Goal: Task Accomplishment & Management: Manage account settings

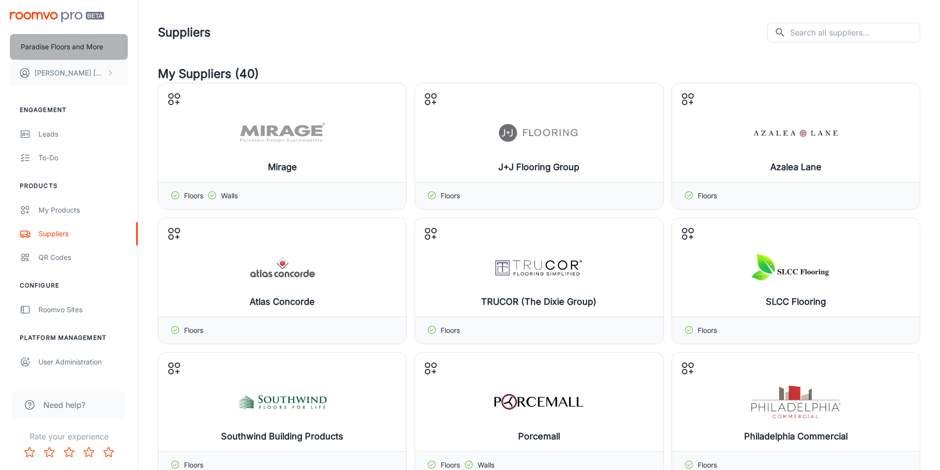
click at [69, 47] on p "Paradise Floors and More" at bounding box center [62, 46] width 82 height 11
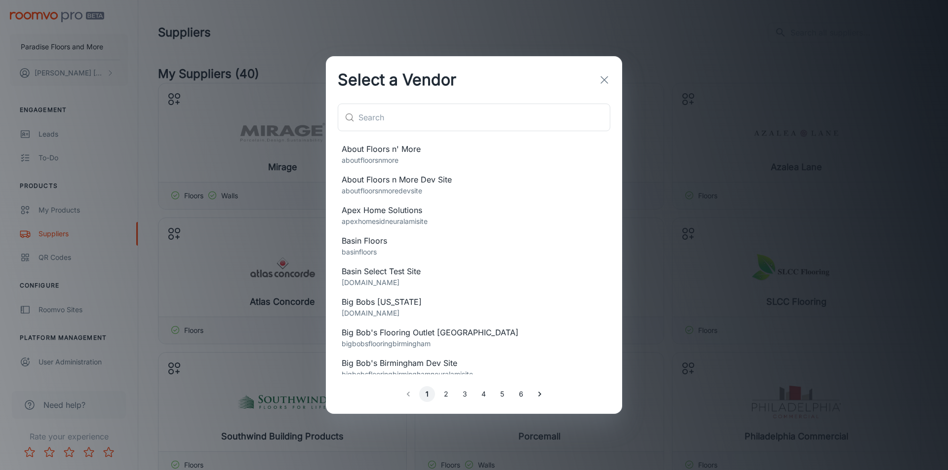
click at [400, 137] on div "​ ​" at bounding box center [474, 122] width 296 height 36
click at [400, 123] on input "text" at bounding box center [484, 118] width 252 height 28
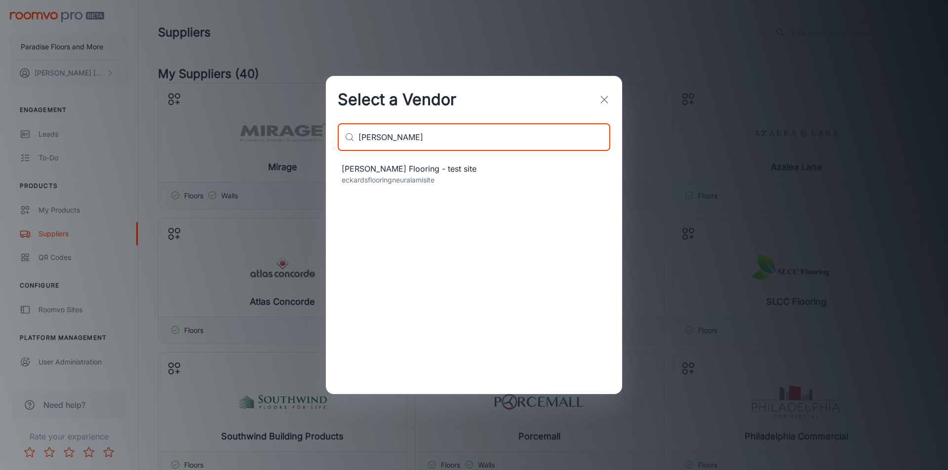
type input "eck"
click at [401, 179] on p "eckardsflooringneuralamisite" at bounding box center [474, 180] width 265 height 11
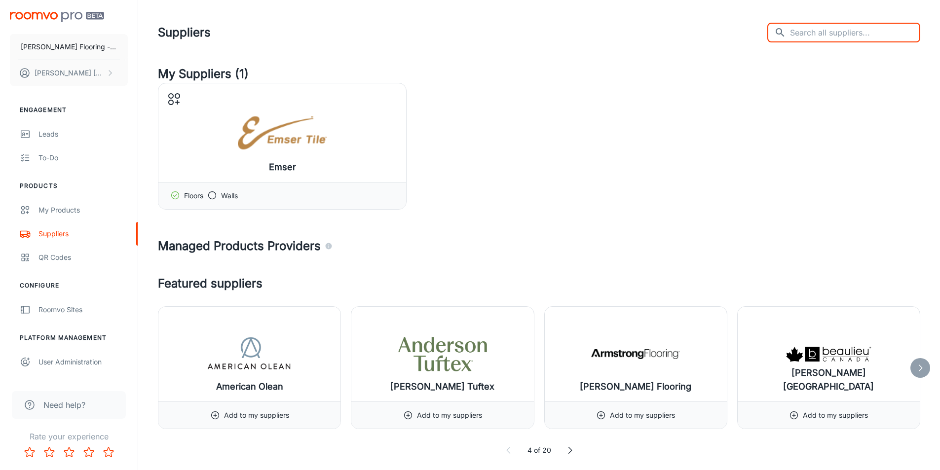
click at [835, 31] on input "text" at bounding box center [855, 33] width 130 height 20
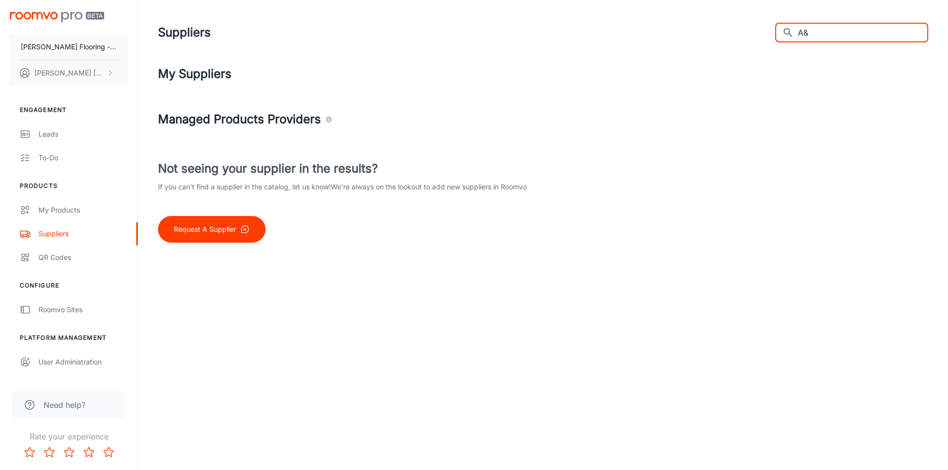
type input "A"
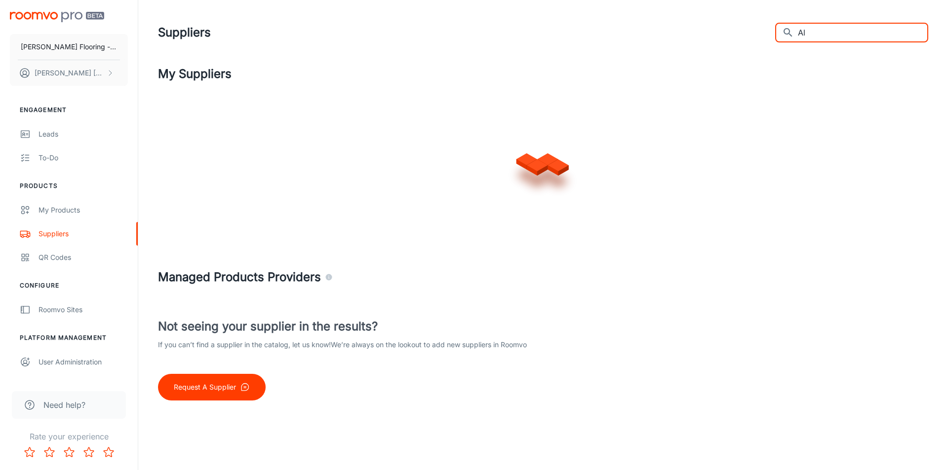
type input "A"
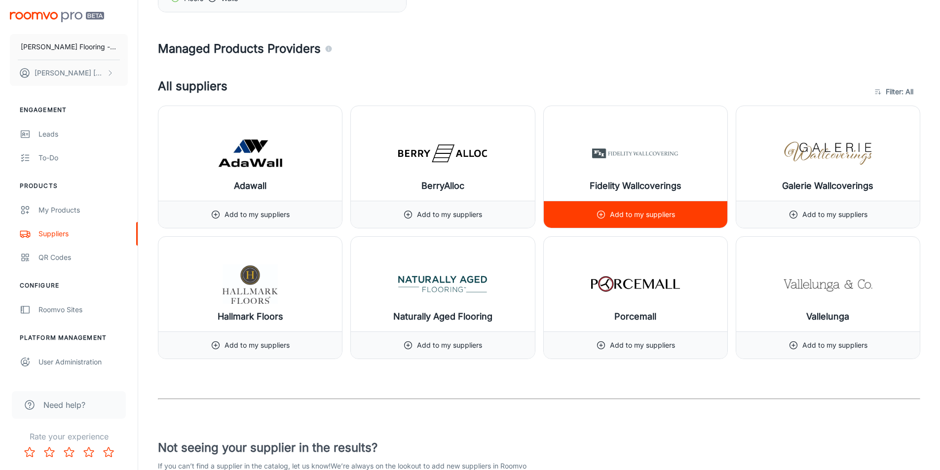
scroll to position [49, 0]
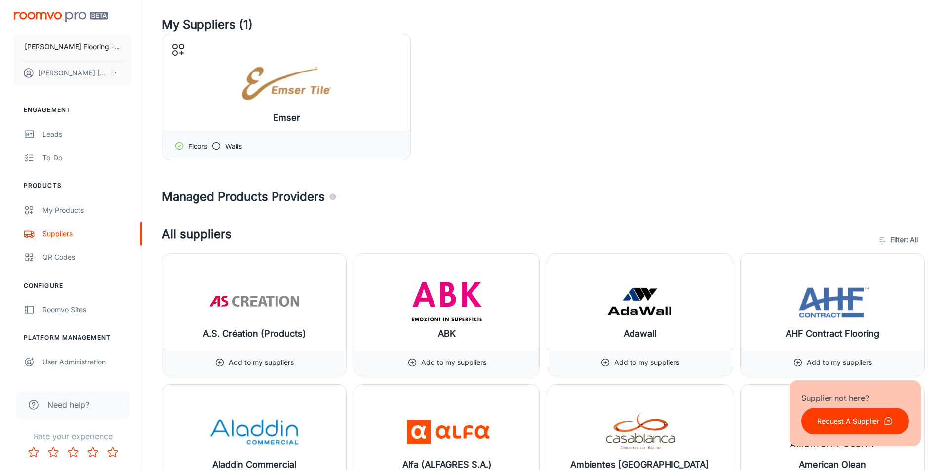
scroll to position [0, 0]
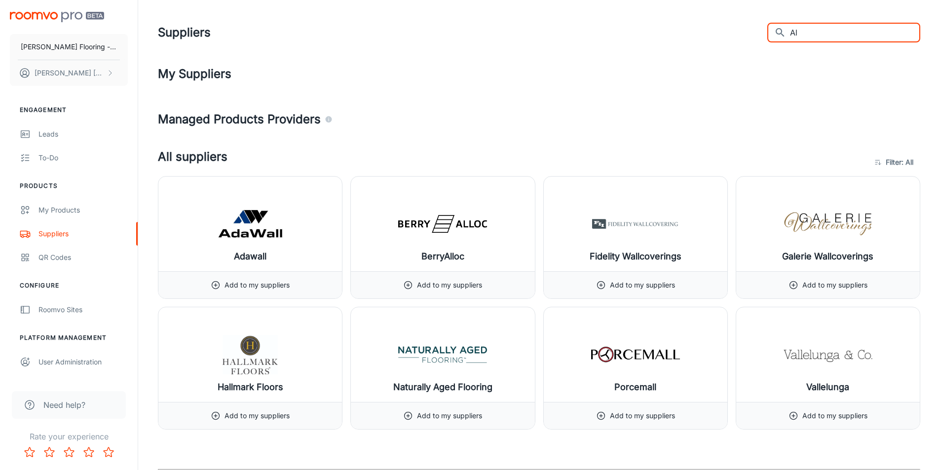
type input "A"
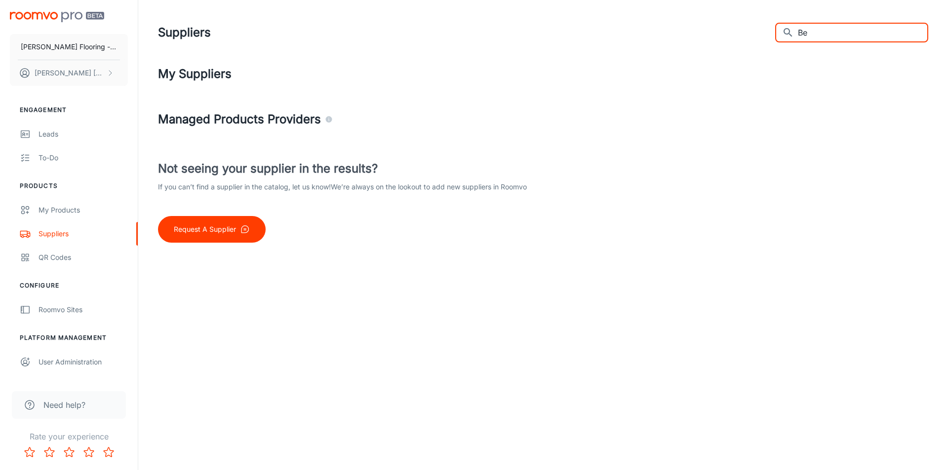
type input "B"
type input "C"
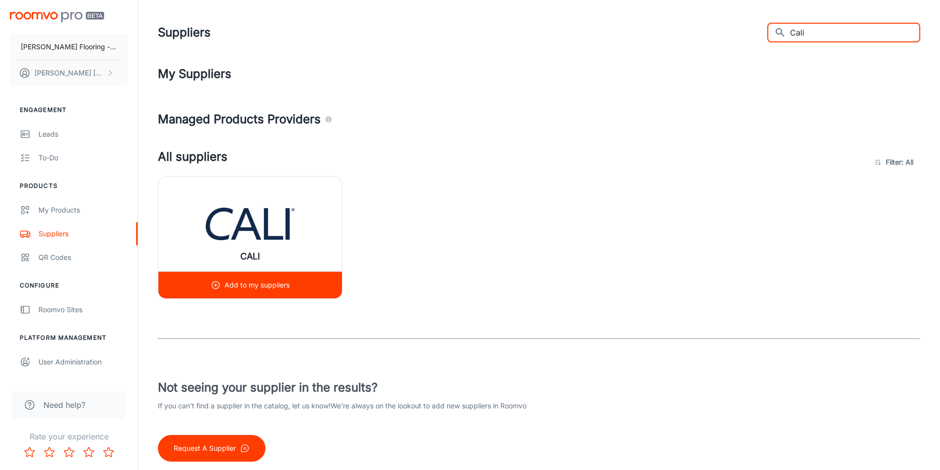
type input "Cali"
click at [273, 216] on img at bounding box center [250, 223] width 89 height 39
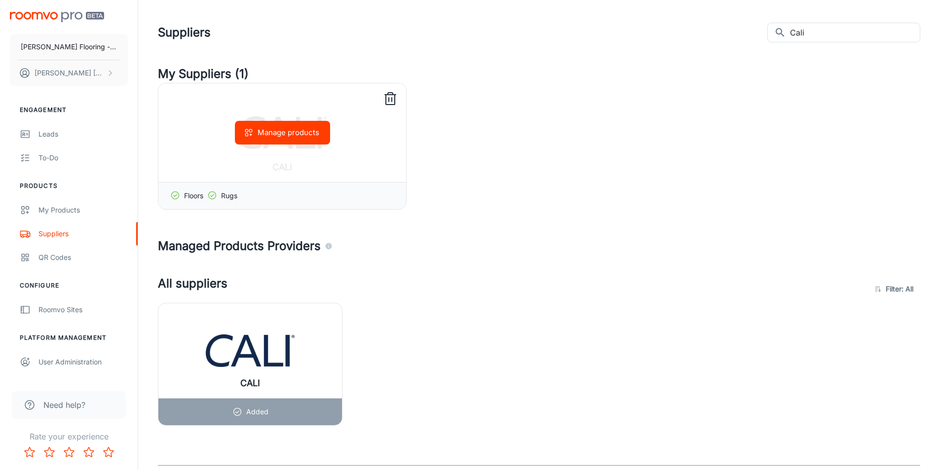
click at [294, 135] on button "Manage products" at bounding box center [282, 133] width 95 height 24
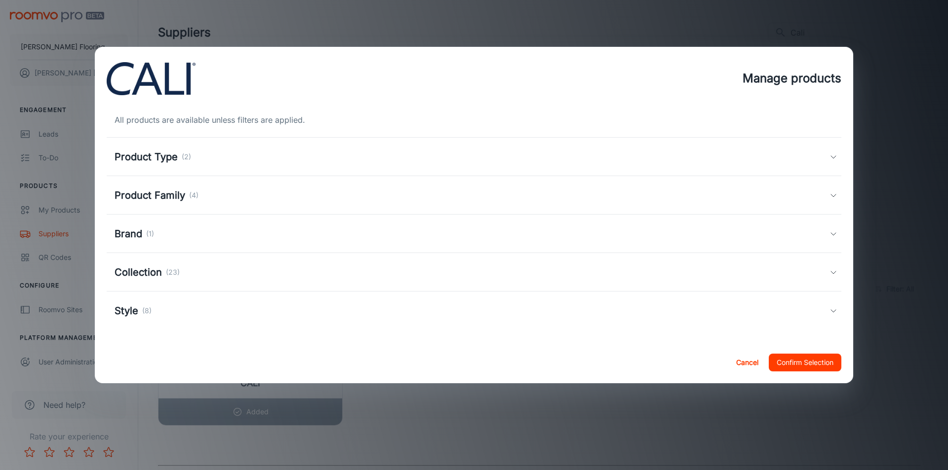
click at [134, 165] on div "Product Type (2)" at bounding box center [474, 157] width 734 height 38
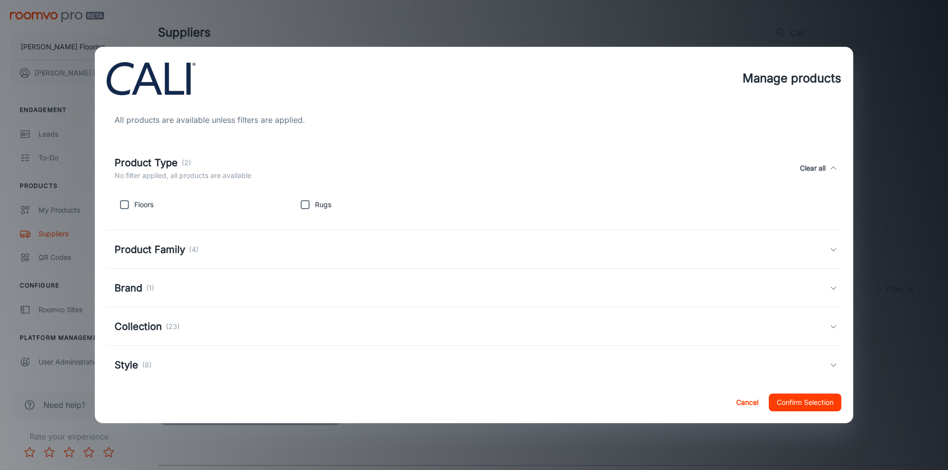
click at [168, 248] on h5 "Product Family" at bounding box center [150, 249] width 71 height 15
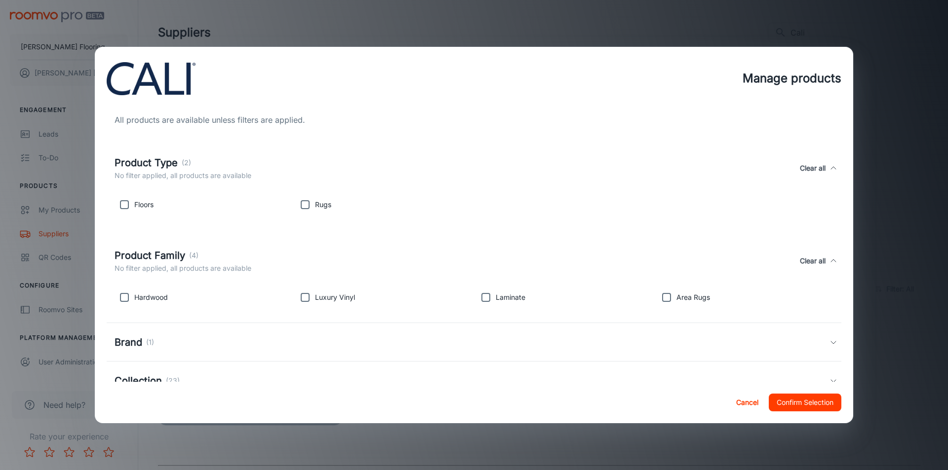
click at [128, 205] on input "checkbox" at bounding box center [125, 205] width 20 height 20
checkbox input "true"
click at [121, 296] on input "checkbox" at bounding box center [125, 298] width 20 height 20
checkbox input "true"
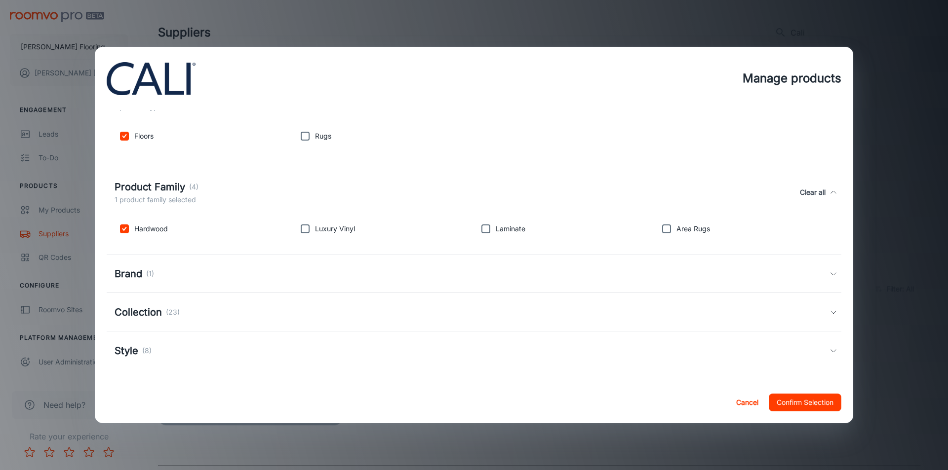
click at [207, 263] on div "Brand (1)" at bounding box center [474, 274] width 734 height 38
click at [233, 281] on div "Brand (1)" at bounding box center [183, 279] width 137 height 15
click at [216, 302] on div "Collection (23)" at bounding box center [474, 312] width 734 height 38
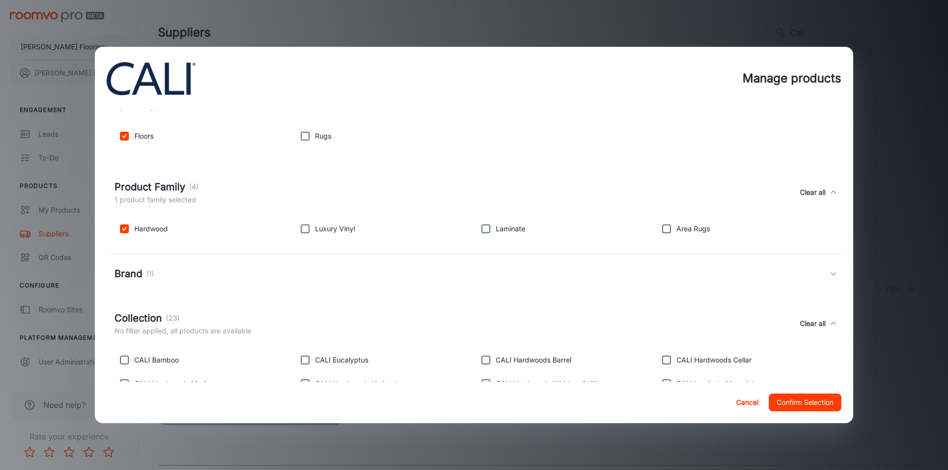
scroll to position [193, 0]
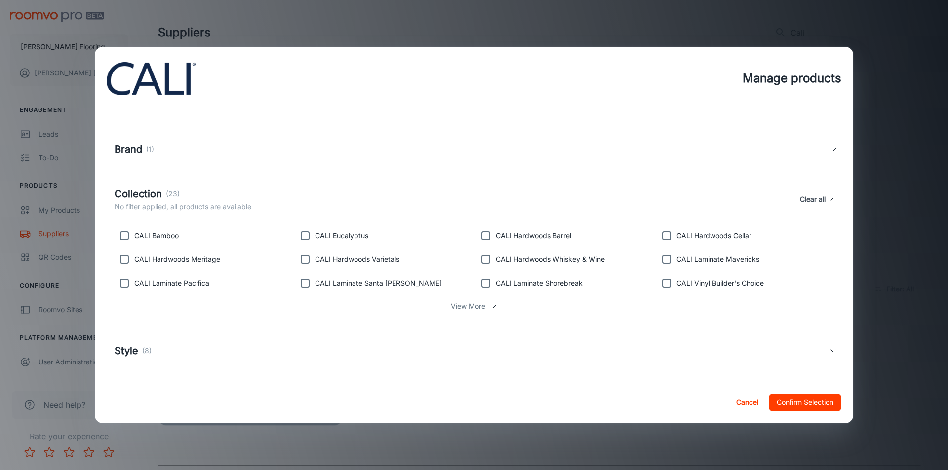
click at [125, 233] on input "checkbox" at bounding box center [125, 236] width 20 height 20
checkbox input "true"
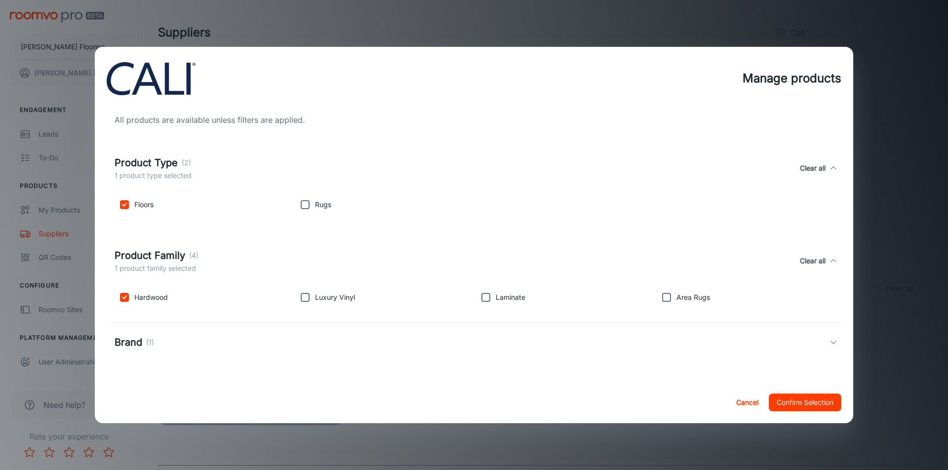
click at [118, 298] on input "checkbox" at bounding box center [125, 298] width 20 height 20
checkbox input "false"
click at [127, 212] on input "checkbox" at bounding box center [125, 205] width 20 height 20
checkbox input "false"
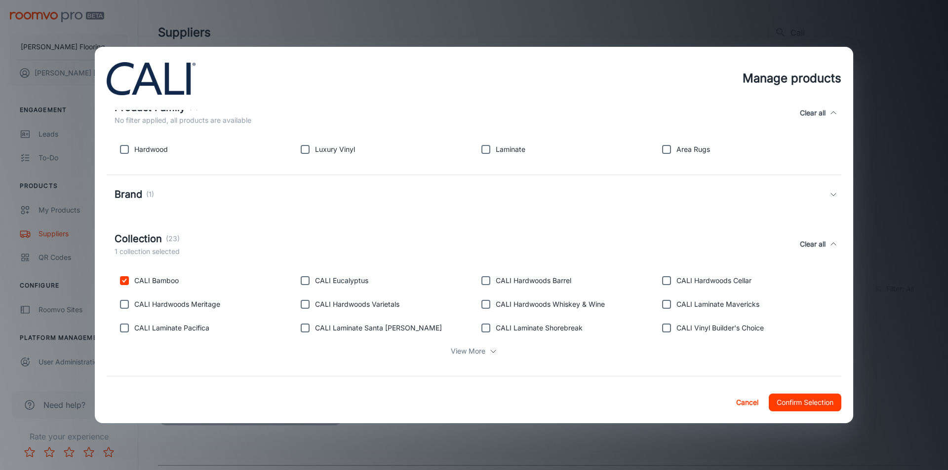
scroll to position [193, 0]
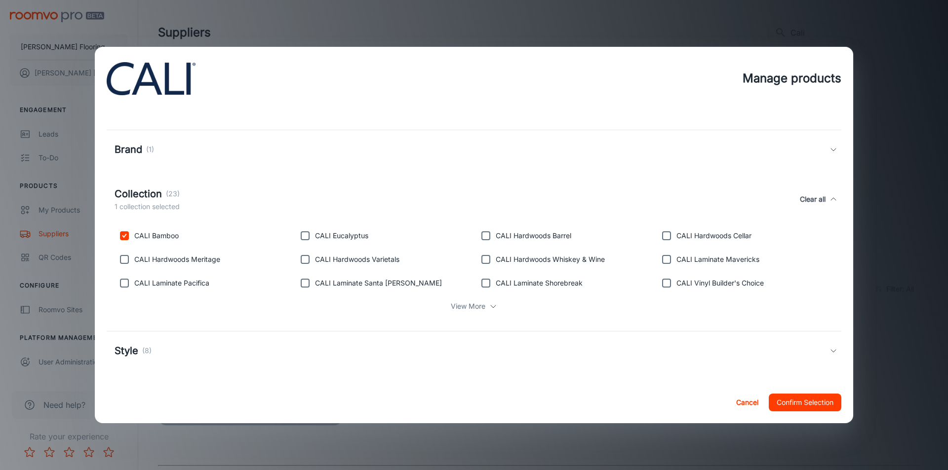
click at [127, 354] on h5 "Style" at bounding box center [127, 351] width 24 height 15
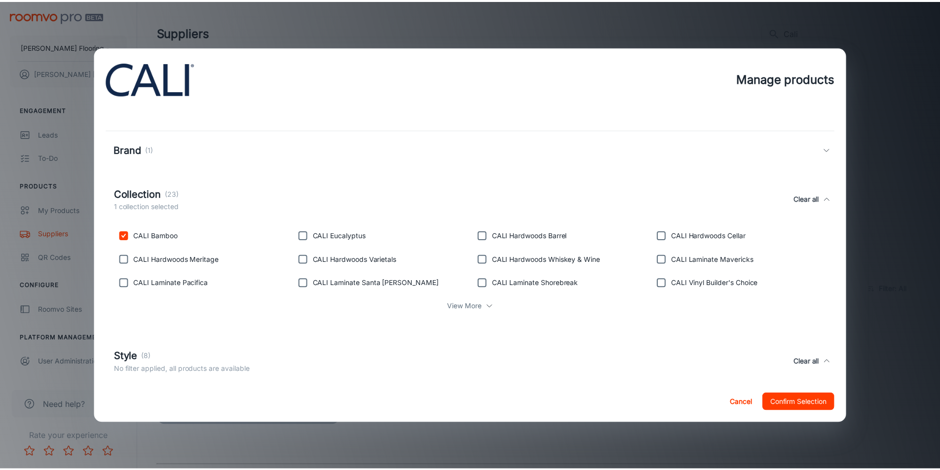
scroll to position [263, 0]
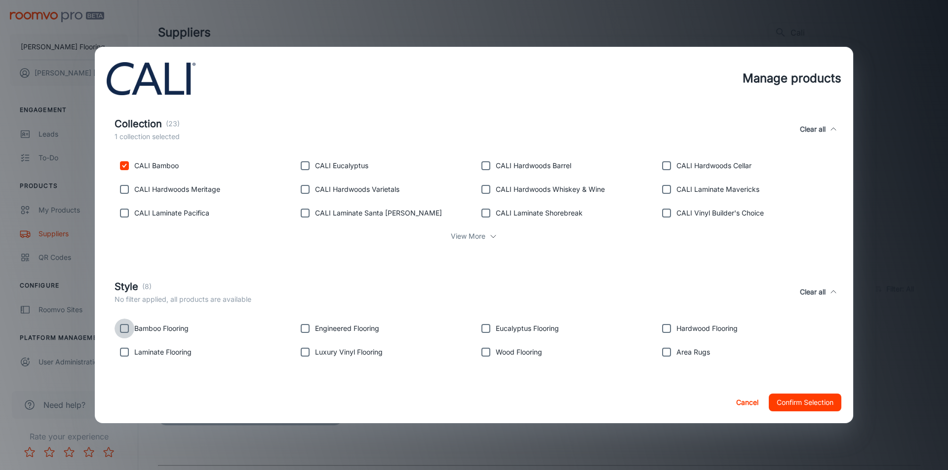
click at [129, 331] on input "checkbox" at bounding box center [125, 329] width 20 height 20
click at [122, 325] on input "checkbox" at bounding box center [125, 329] width 20 height 20
checkbox input "false"
click at [799, 403] on button "Confirm Selection" at bounding box center [804, 403] width 73 height 18
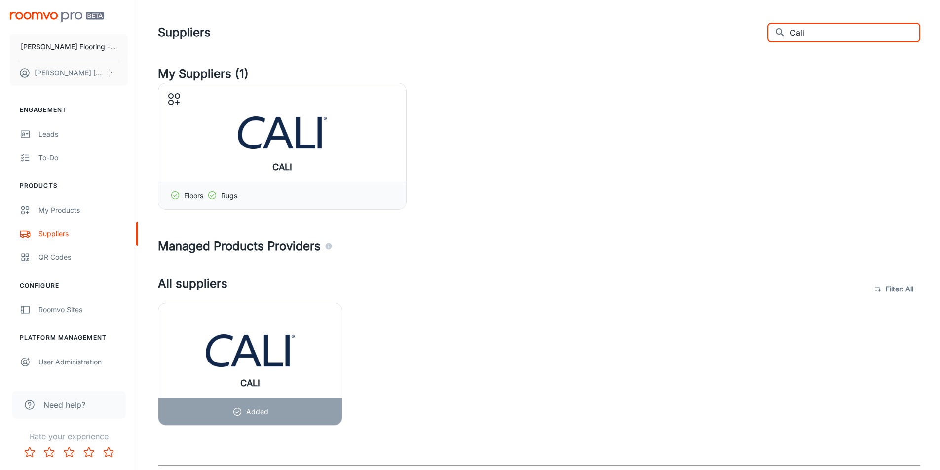
click at [822, 34] on input "Cali" at bounding box center [855, 33] width 130 height 20
click at [830, 30] on input "text" at bounding box center [855, 33] width 130 height 20
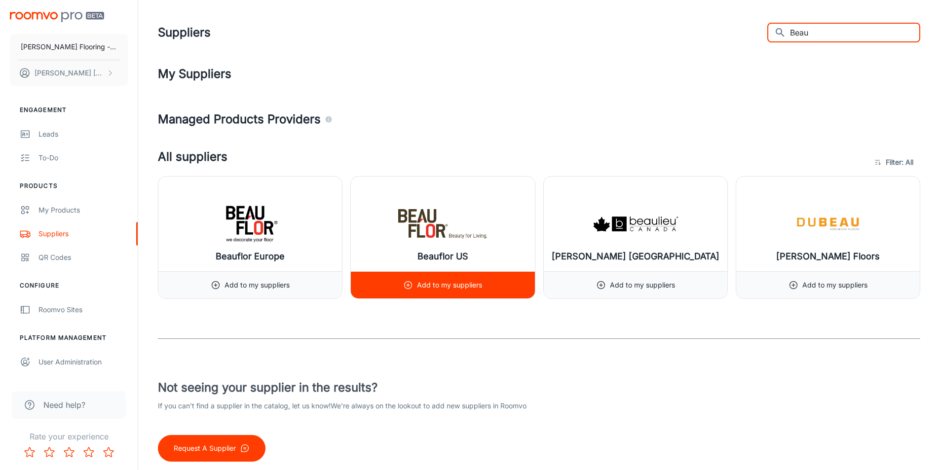
type input "Beau"
click at [453, 233] on img at bounding box center [442, 223] width 89 height 39
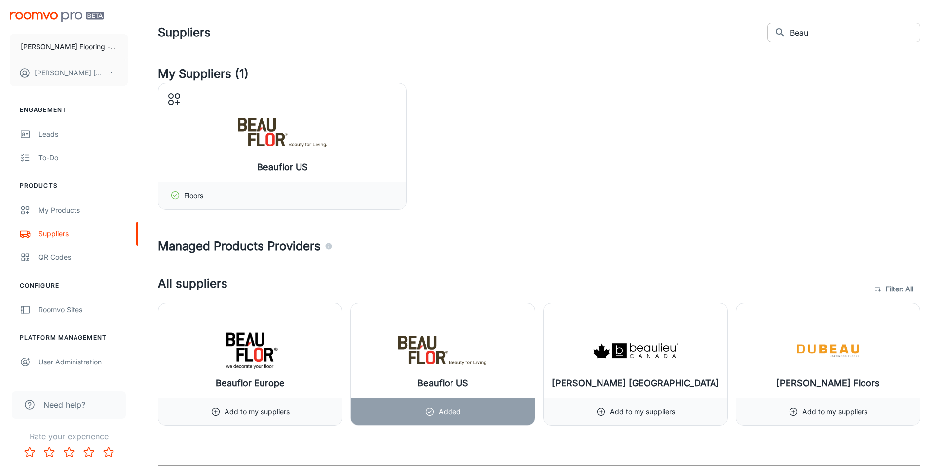
click at [813, 30] on input "Beau" at bounding box center [855, 33] width 130 height 20
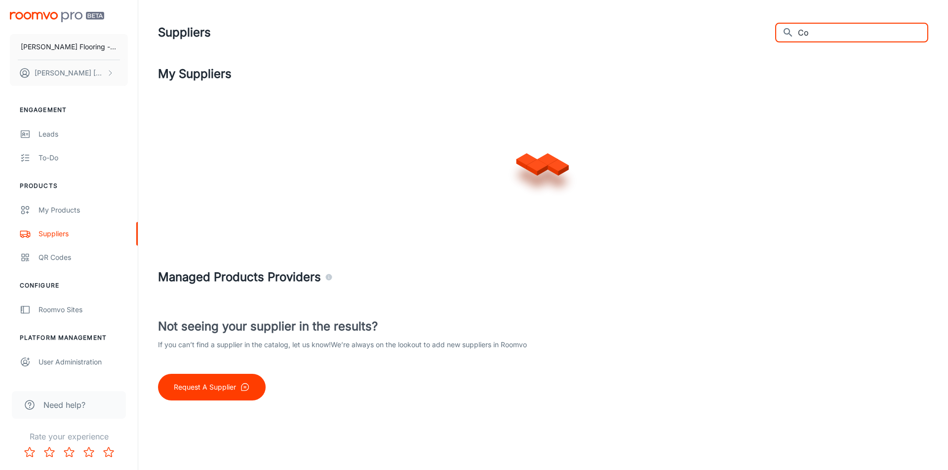
type input "C"
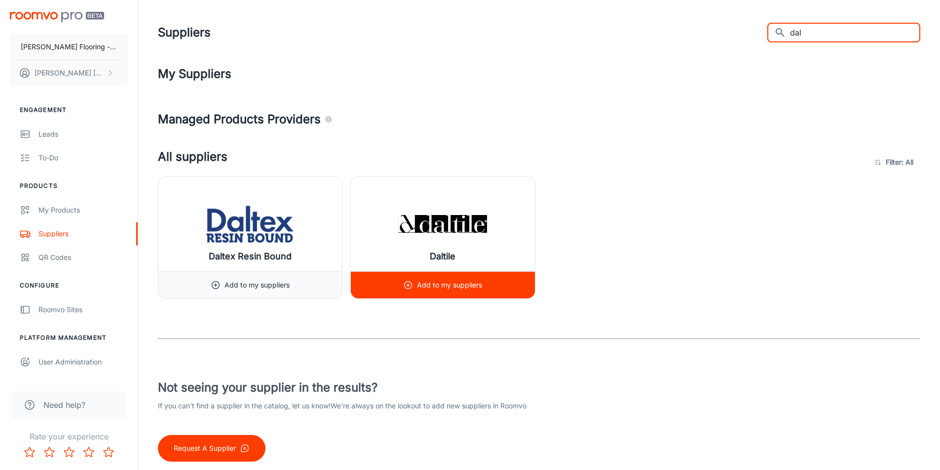
type input "dal"
click at [445, 208] on img at bounding box center [442, 223] width 89 height 39
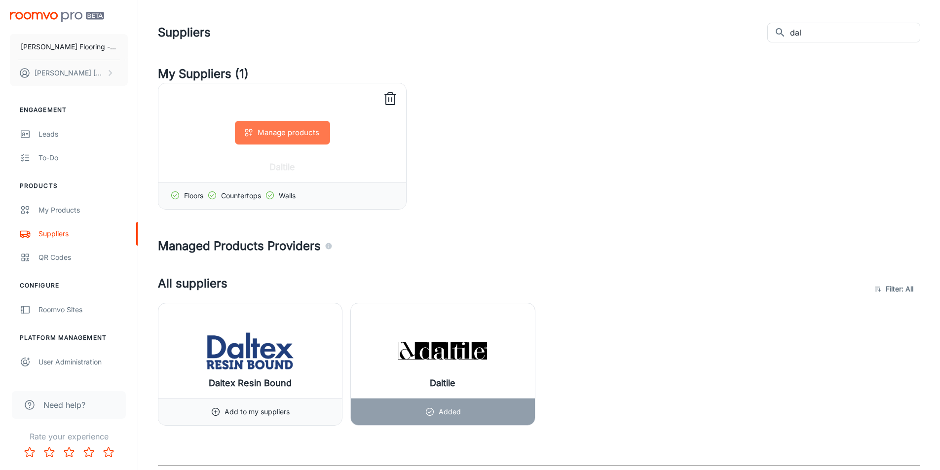
click at [281, 140] on button "Manage products" at bounding box center [282, 133] width 95 height 24
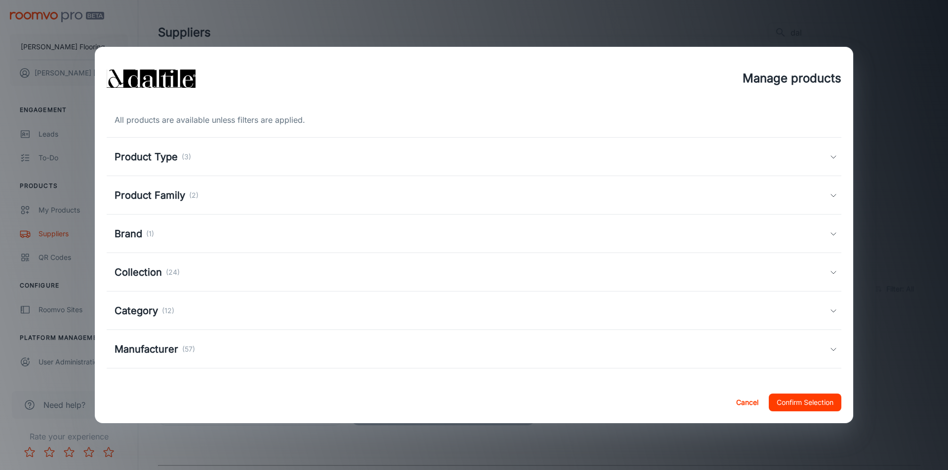
click at [150, 160] on h5 "Product Type" at bounding box center [146, 157] width 63 height 15
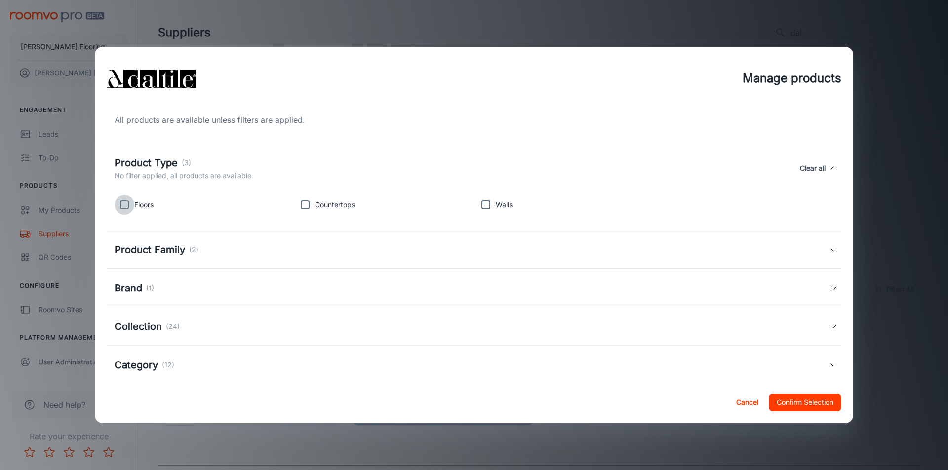
click at [123, 204] on input "checkbox" at bounding box center [125, 205] width 20 height 20
checkbox input "true"
drag, startPoint x: 482, startPoint y: 201, endPoint x: 489, endPoint y: 211, distance: 12.3
click at [482, 201] on input "checkbox" at bounding box center [486, 205] width 20 height 20
checkbox input "true"
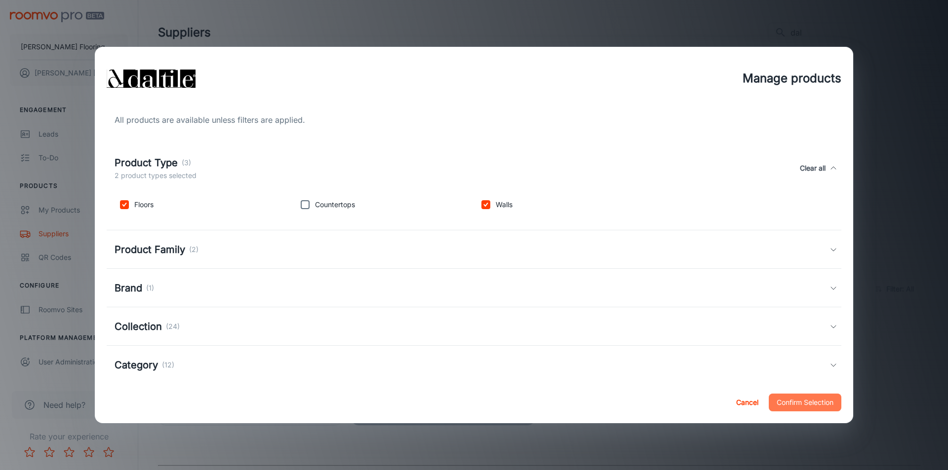
click at [819, 407] on button "Confirm Selection" at bounding box center [804, 403] width 73 height 18
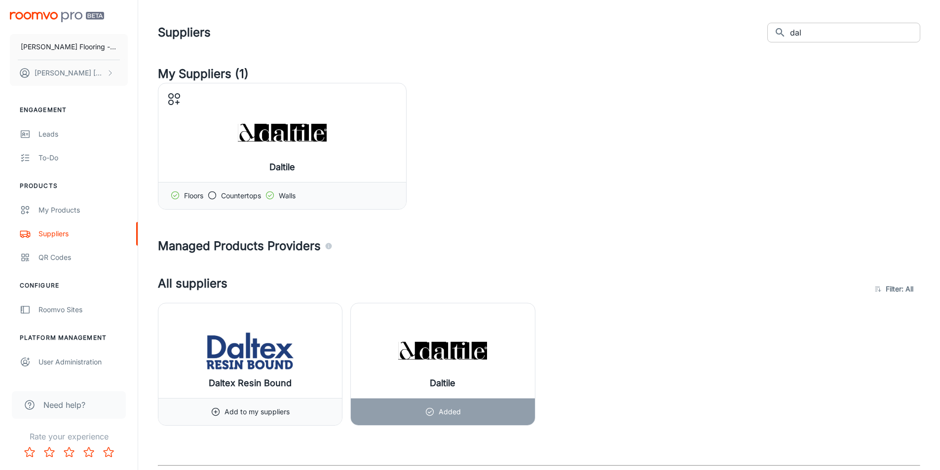
click at [813, 32] on input "dal" at bounding box center [855, 33] width 130 height 20
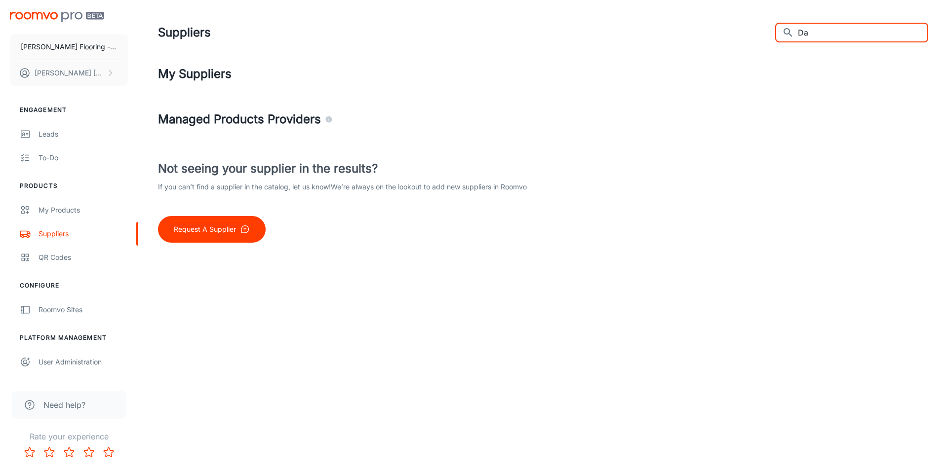
type input "D"
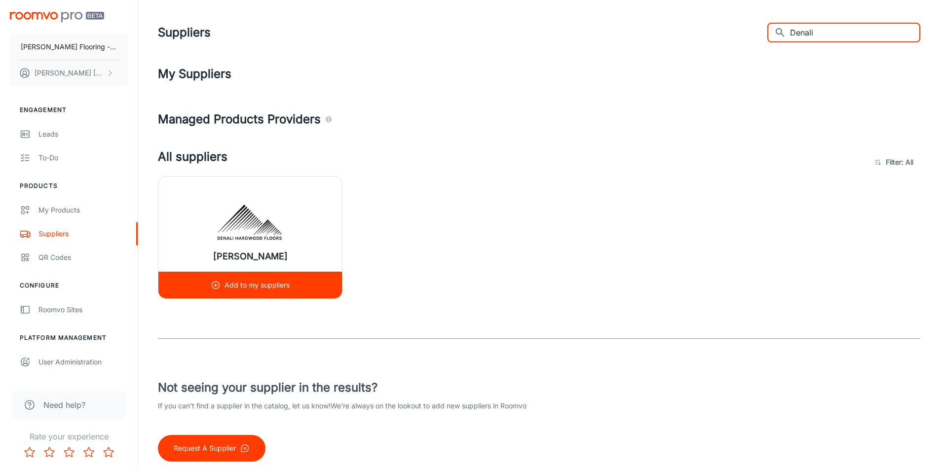
click at [283, 214] on img at bounding box center [250, 223] width 89 height 39
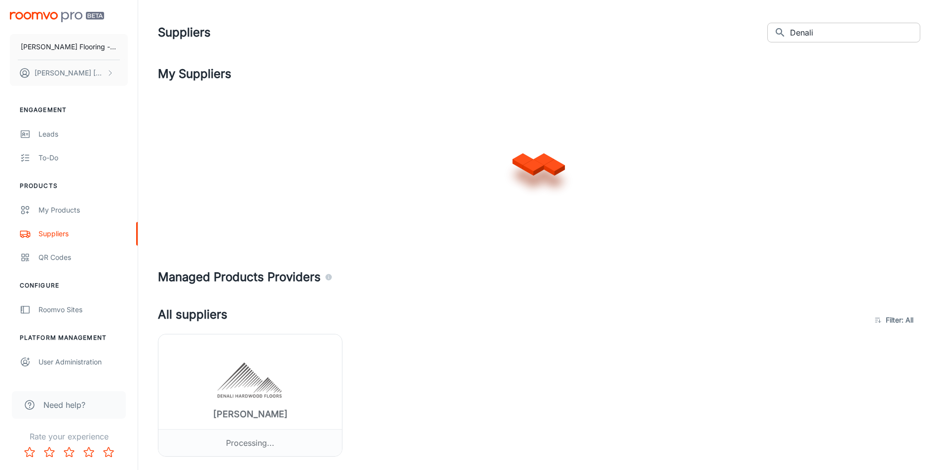
click at [816, 29] on input "Denali" at bounding box center [855, 33] width 130 height 20
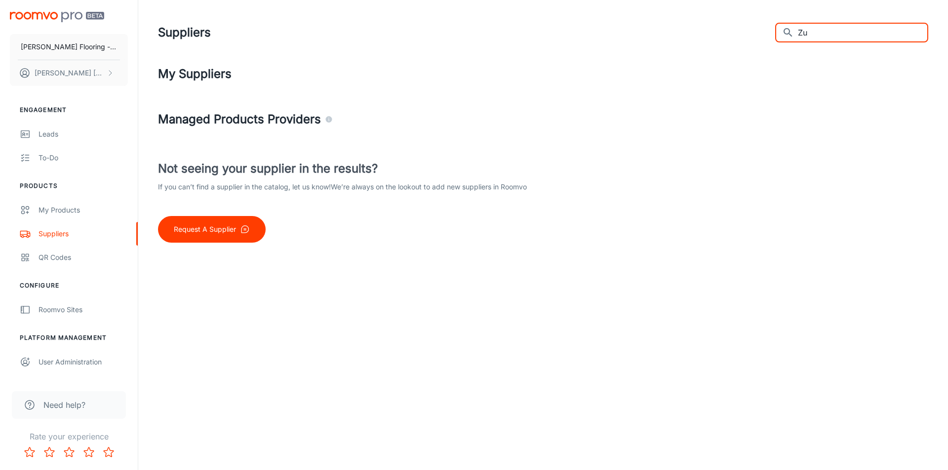
type input "Z"
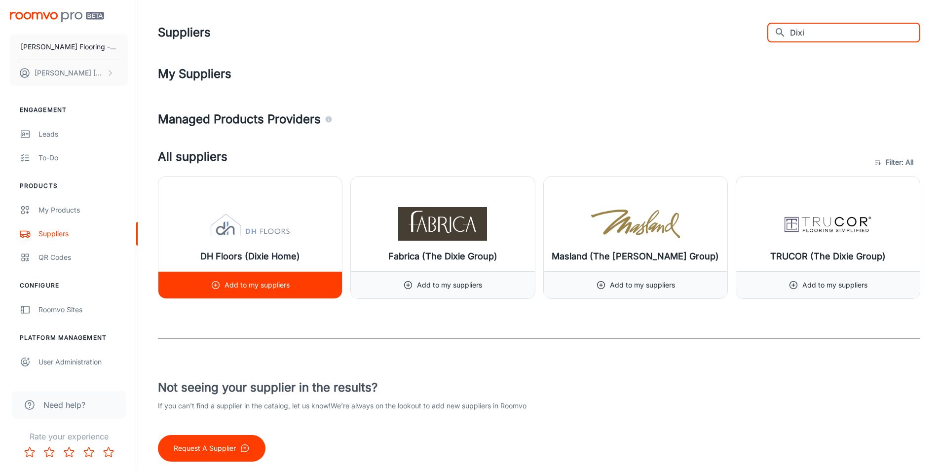
click at [277, 229] on img at bounding box center [250, 223] width 89 height 39
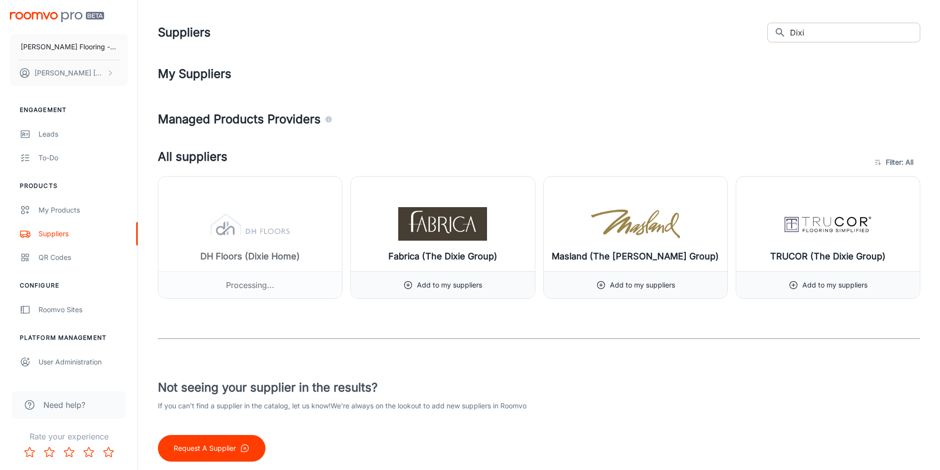
click at [818, 32] on input "Dixi" at bounding box center [855, 33] width 130 height 20
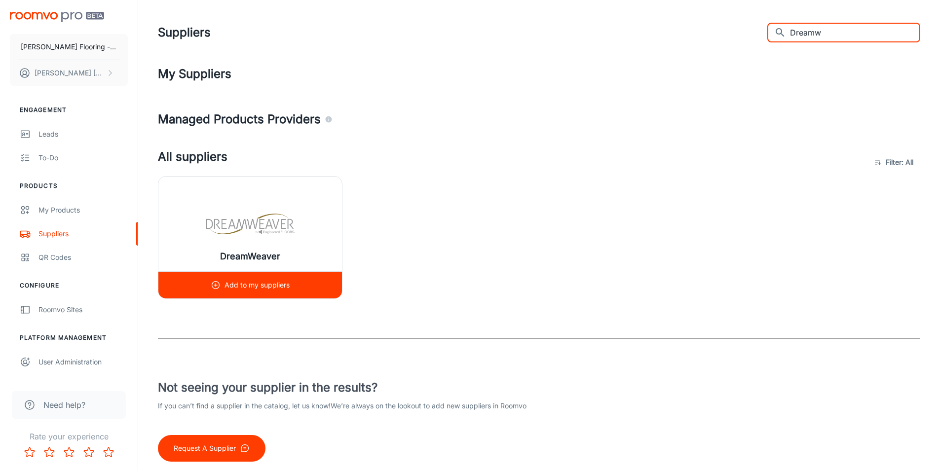
click at [243, 222] on img at bounding box center [250, 223] width 89 height 39
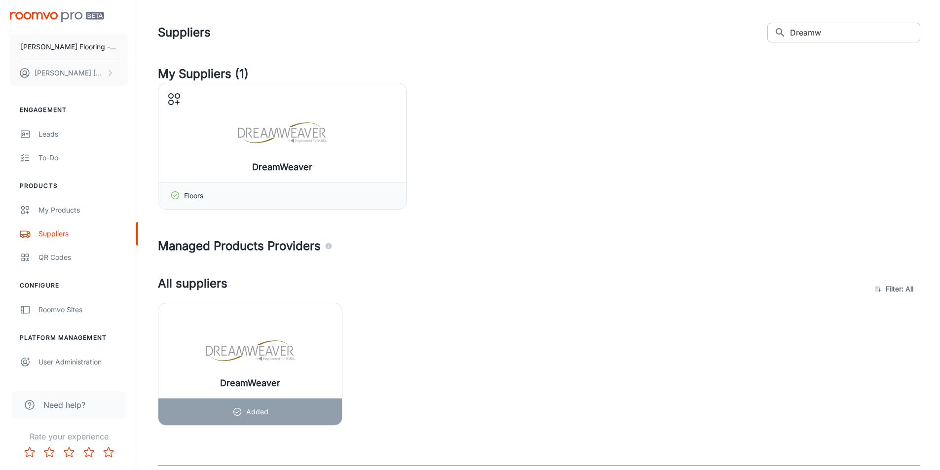
click at [835, 31] on input "Dreamw" at bounding box center [855, 33] width 130 height 20
click at [834, 30] on input "Dreamw" at bounding box center [855, 33] width 130 height 20
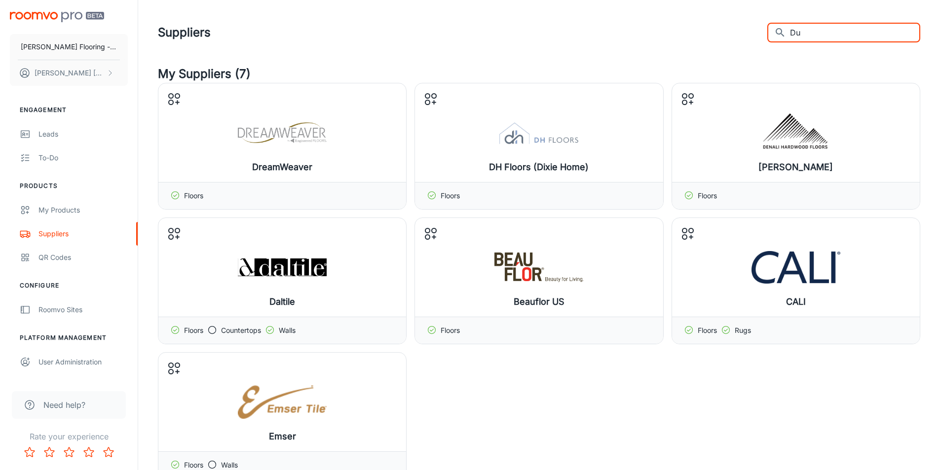
type input "D"
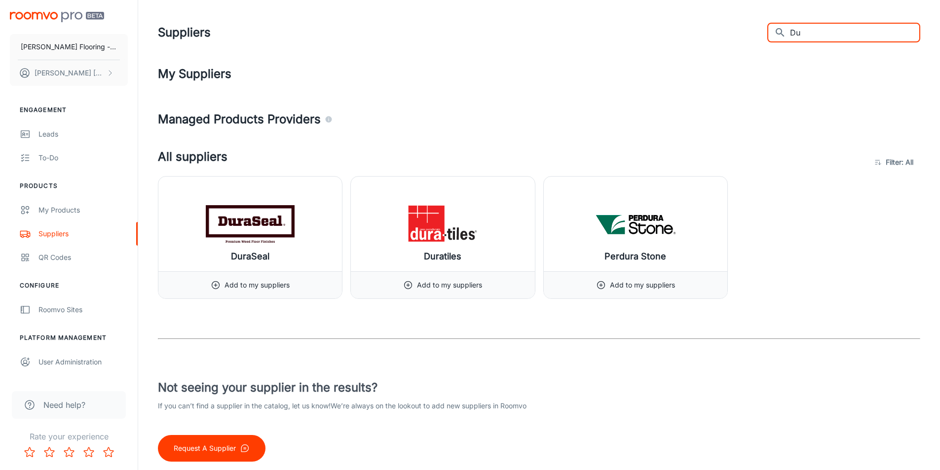
type input "D"
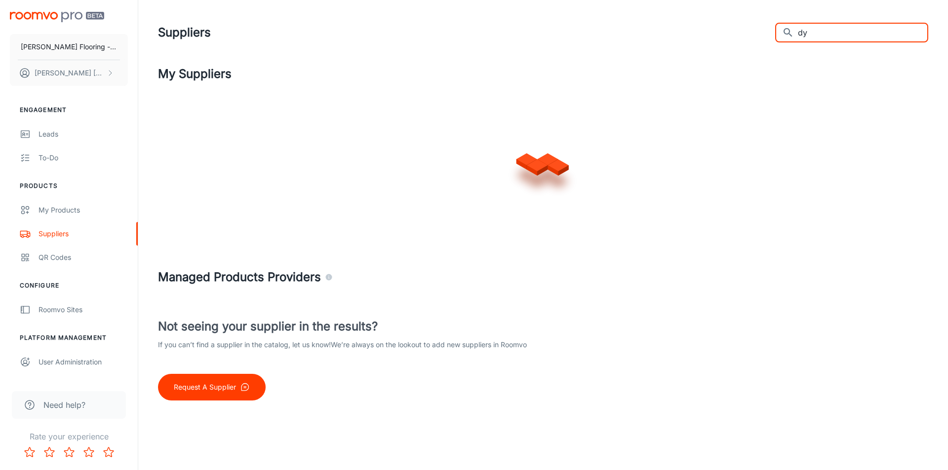
type input "d"
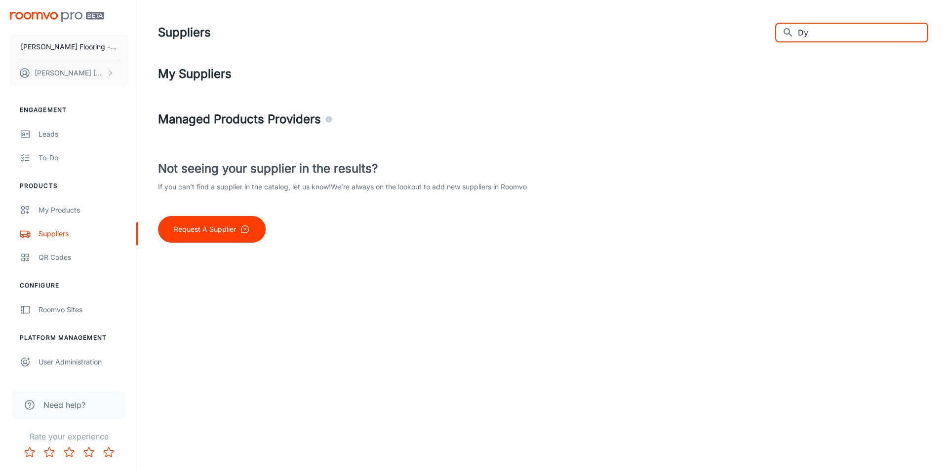
type input "D"
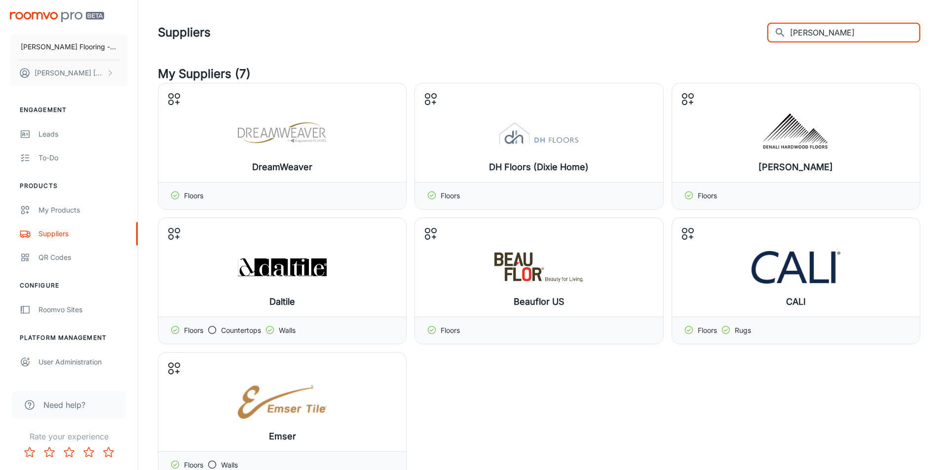
type input "Elys"
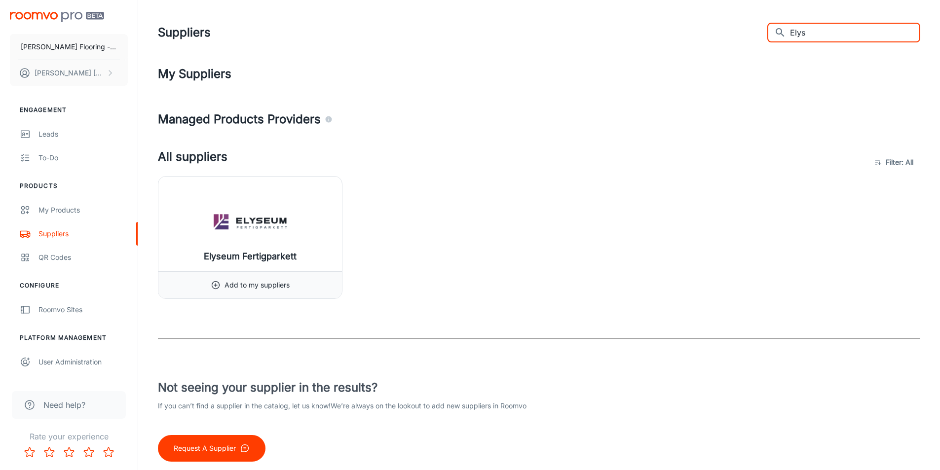
click at [810, 31] on input "Elys" at bounding box center [855, 33] width 130 height 20
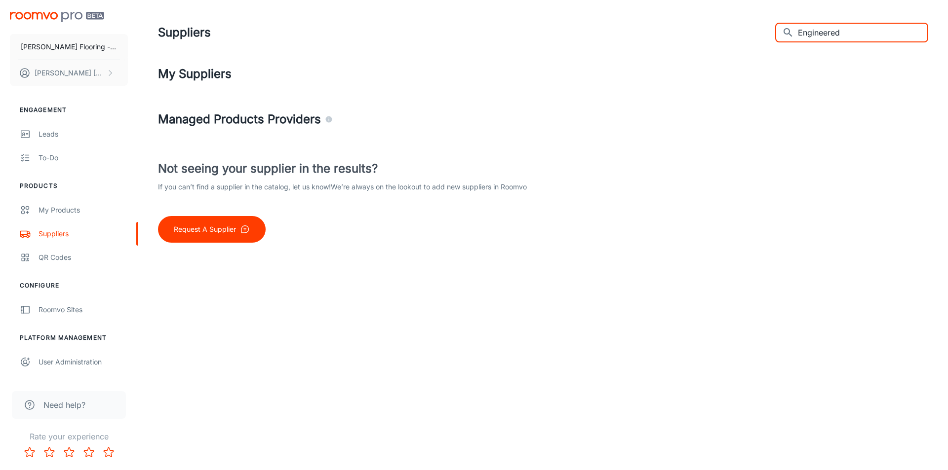
click at [840, 29] on input "Engineered" at bounding box center [863, 33] width 130 height 20
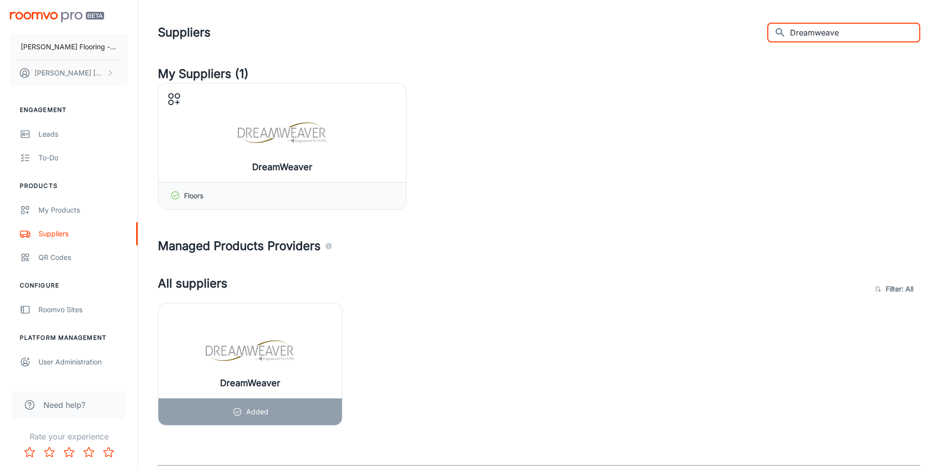
type input "Dreamweaver"
click at [838, 33] on input "Dreamweaver" at bounding box center [855, 33] width 130 height 20
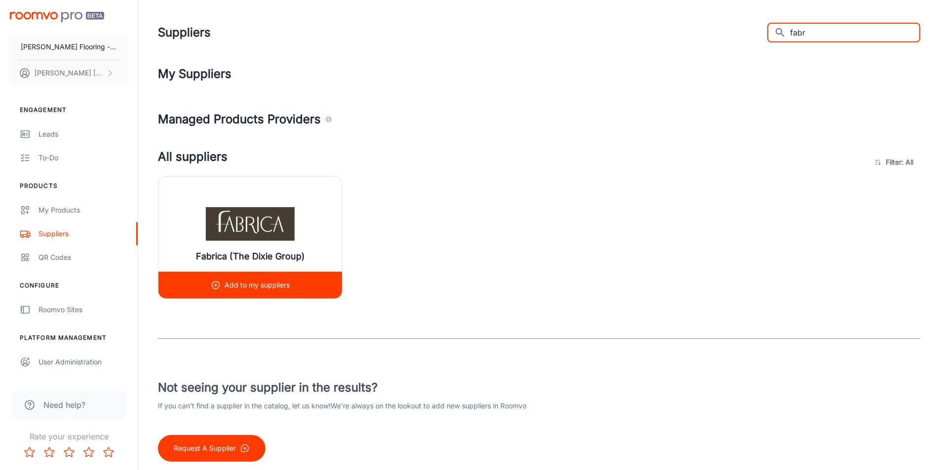
type input "fabr"
click at [288, 201] on div "Fabrica (The Dixie Group)" at bounding box center [250, 224] width 184 height 95
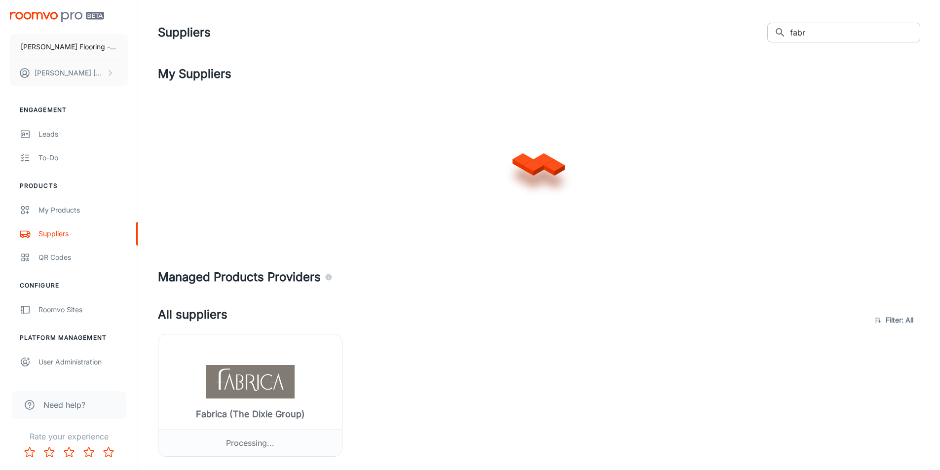
click at [812, 30] on input "fabr" at bounding box center [855, 33] width 130 height 20
click at [813, 34] on input "fabr" at bounding box center [855, 33] width 130 height 20
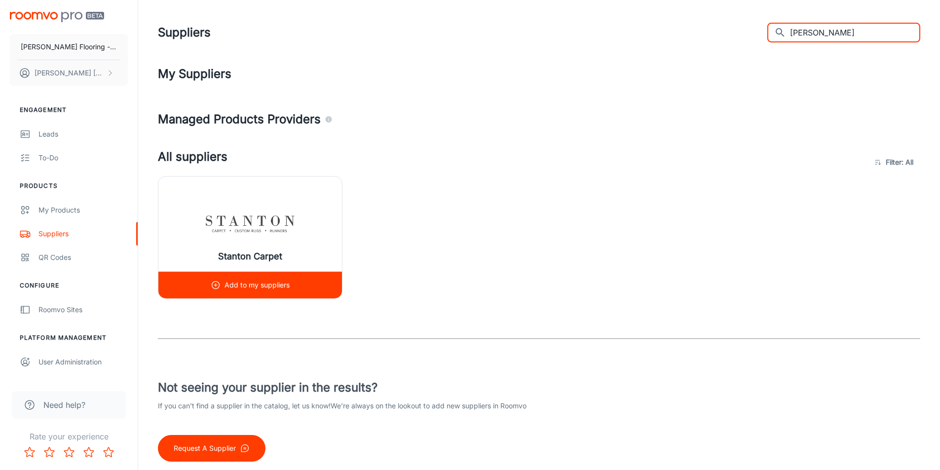
click at [291, 217] on img at bounding box center [250, 223] width 89 height 39
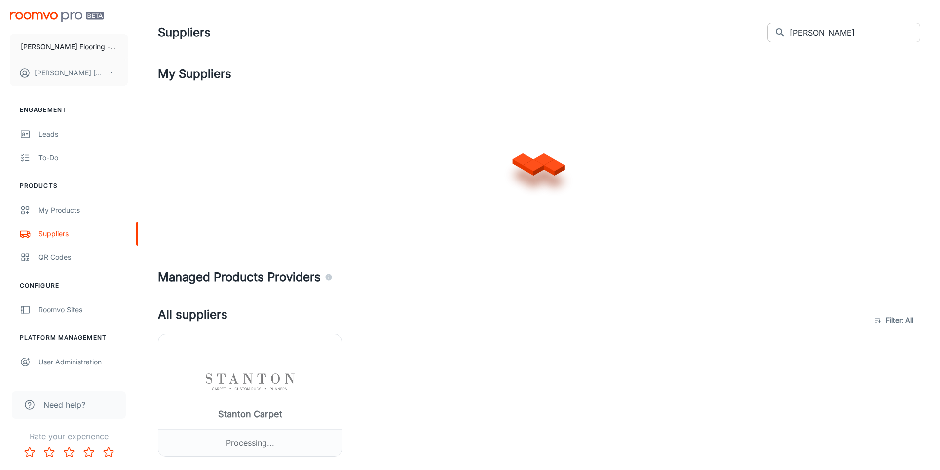
click at [832, 32] on input "[PERSON_NAME]" at bounding box center [855, 33] width 130 height 20
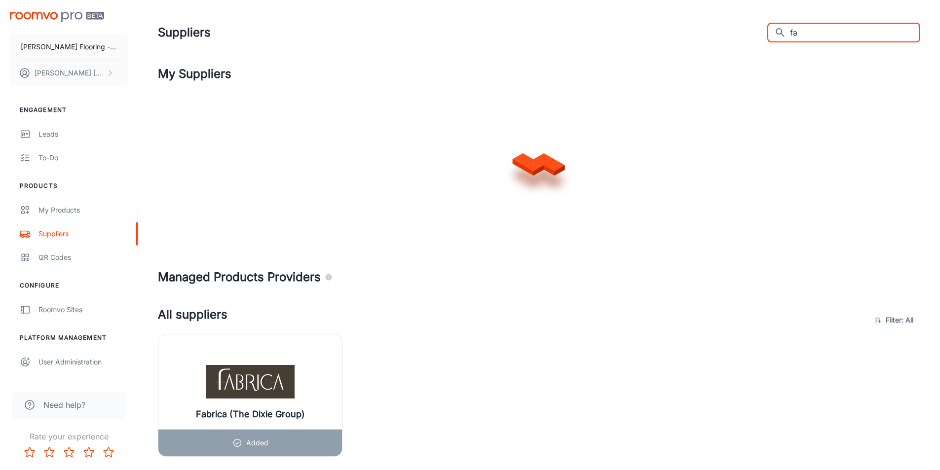
type input "f"
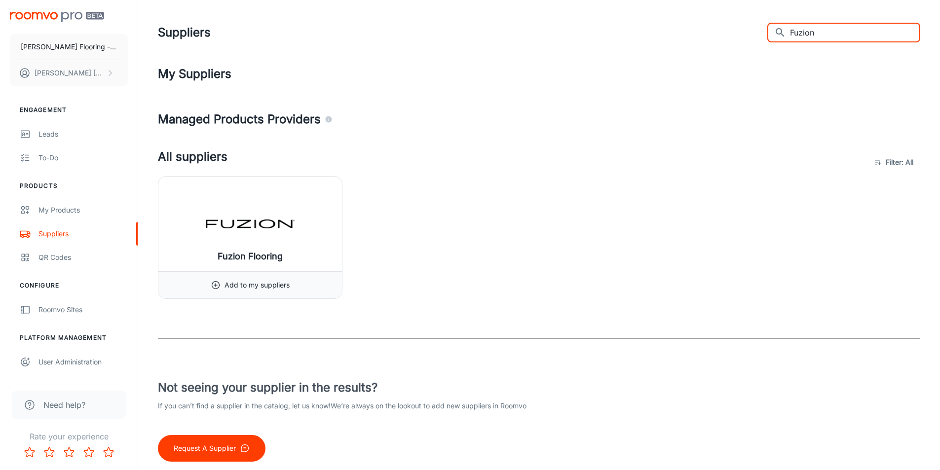
type input "Fuzion"
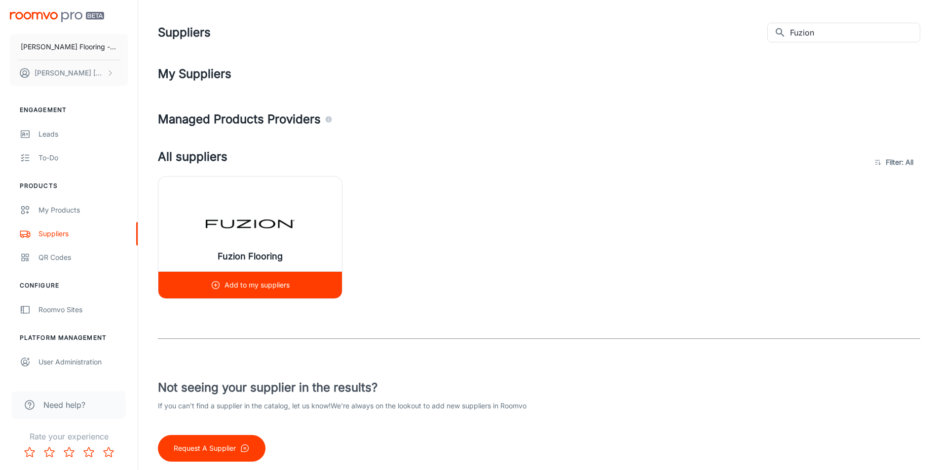
click at [256, 234] on img at bounding box center [250, 223] width 89 height 39
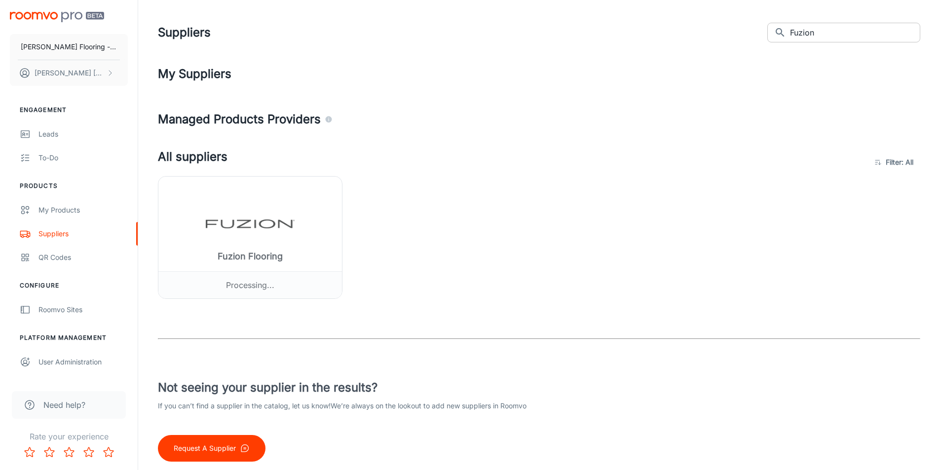
click at [825, 31] on input "Fuzion" at bounding box center [855, 33] width 130 height 20
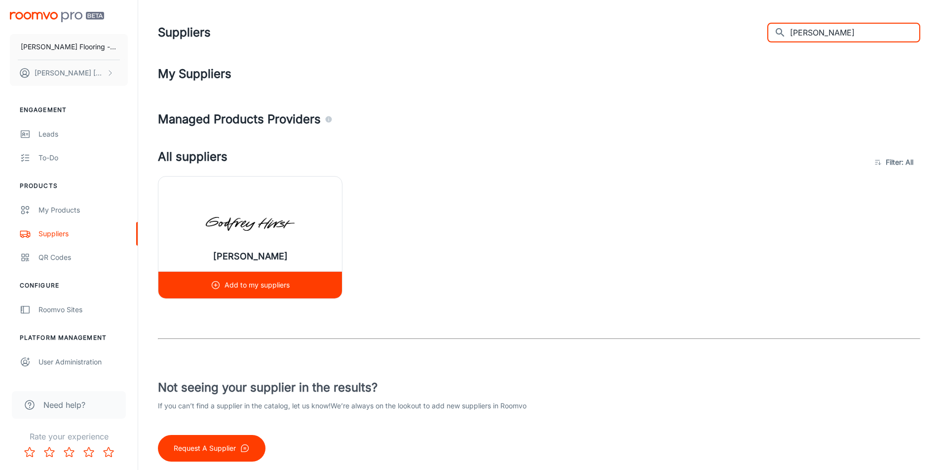
type input "[PERSON_NAME]"
click at [240, 207] on img at bounding box center [250, 223] width 89 height 39
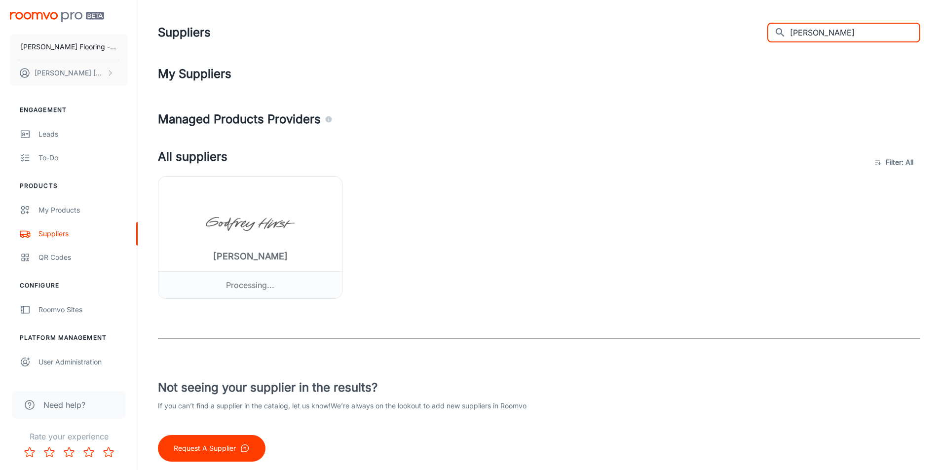
click at [822, 30] on input "[PERSON_NAME]" at bounding box center [855, 33] width 130 height 20
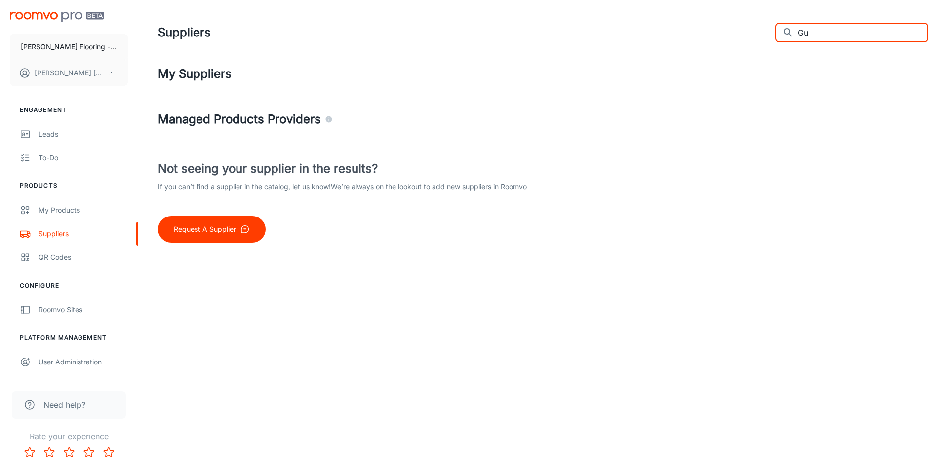
type input "G"
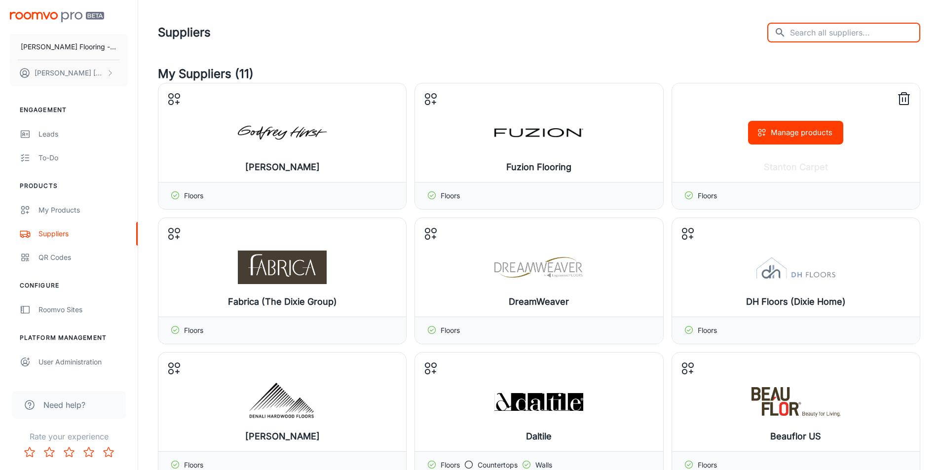
type input "C"
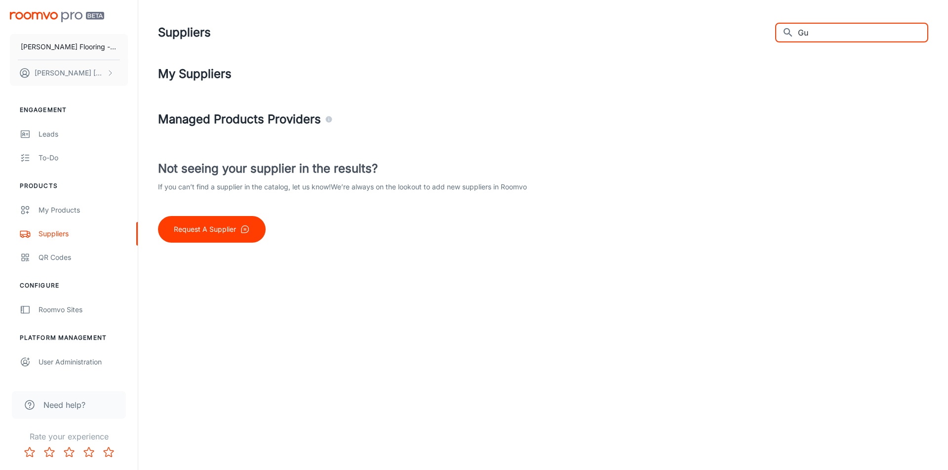
type input "G"
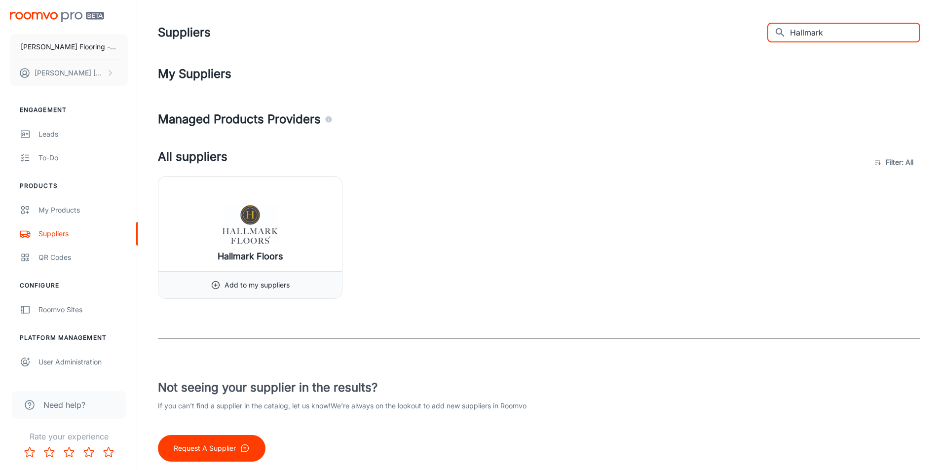
click at [820, 31] on input "Hallmark" at bounding box center [855, 33] width 130 height 20
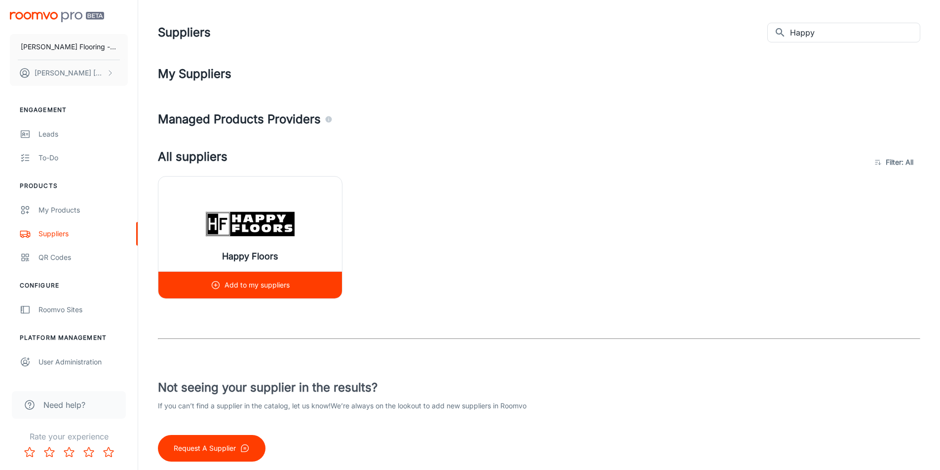
click at [236, 197] on div "Happy Floors" at bounding box center [250, 224] width 184 height 95
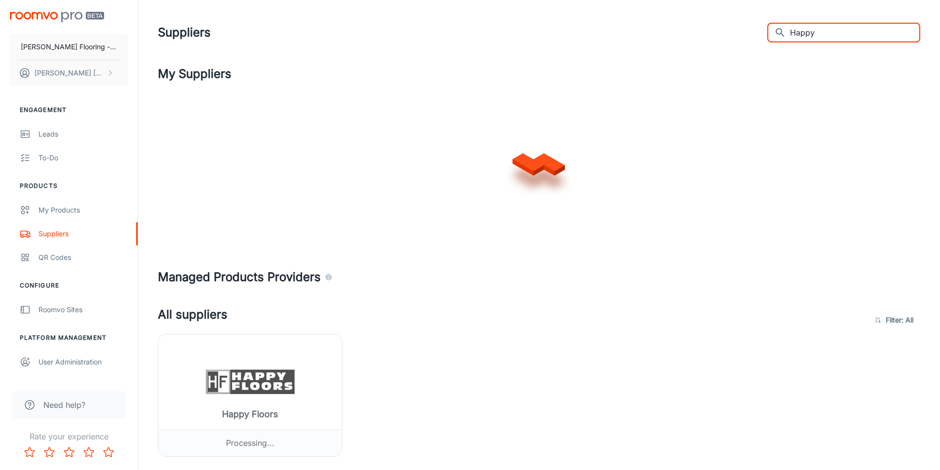
click at [837, 31] on input "Happy" at bounding box center [855, 33] width 130 height 20
click at [836, 31] on input "Happy" at bounding box center [855, 33] width 130 height 20
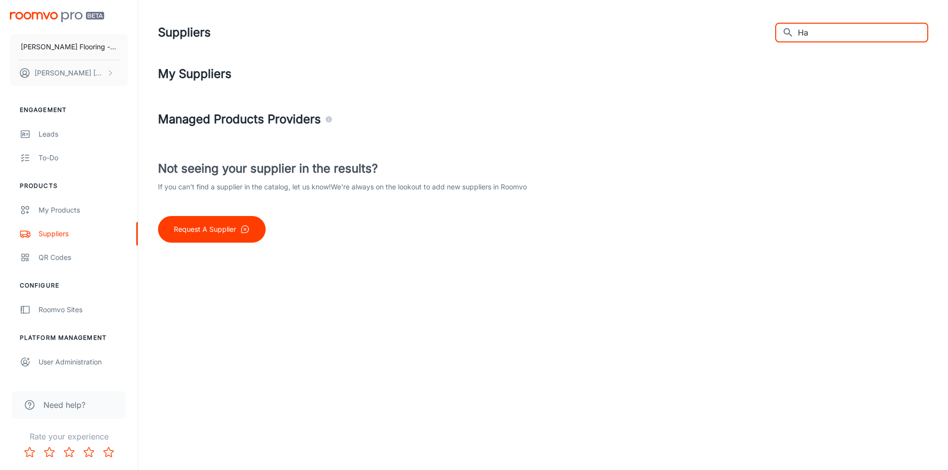
type input "H"
